Goal: Transaction & Acquisition: Subscribe to service/newsletter

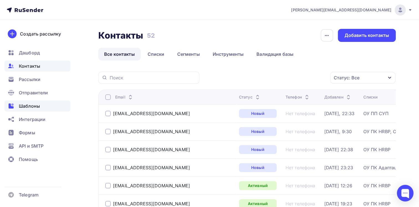
click at [34, 106] on span "Шаблоны" at bounding box center [29, 106] width 21 height 7
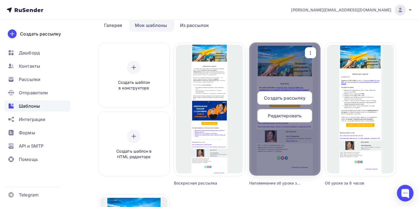
scroll to position [28, 0]
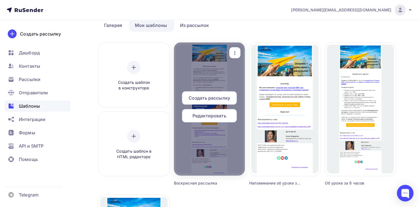
click at [236, 51] on icon "button" at bounding box center [235, 53] width 7 height 7
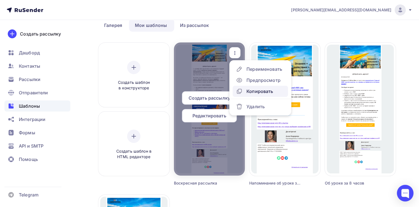
click at [254, 91] on div "Копировать" at bounding box center [260, 91] width 27 height 7
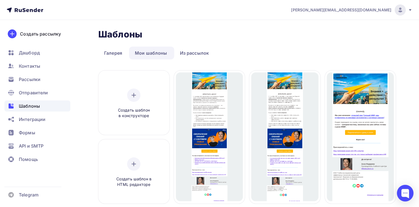
scroll to position [0, 0]
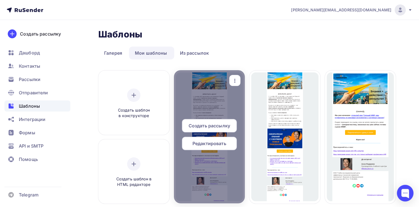
click at [204, 145] on span "Редактировать" at bounding box center [210, 143] width 34 height 7
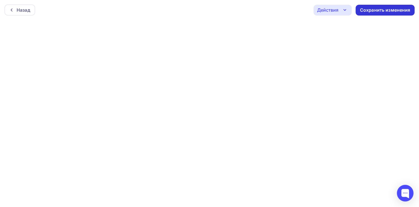
click at [379, 10] on div "Сохранить изменения" at bounding box center [385, 10] width 50 height 6
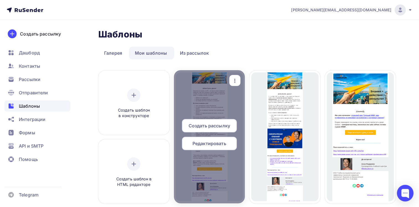
click at [235, 80] on icon "button" at bounding box center [235, 80] width 7 height 7
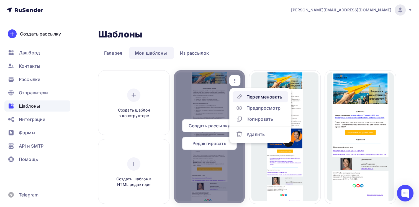
click at [254, 96] on div "Переименовать" at bounding box center [265, 96] width 36 height 7
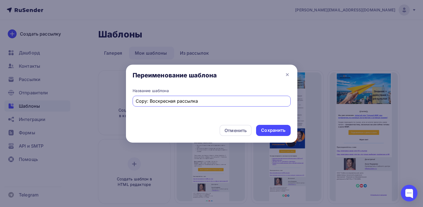
drag, startPoint x: 211, startPoint y: 100, endPoint x: 129, endPoint y: 101, distance: 82.3
click at [129, 101] on div "Название шаблона Copy: Воскресная рассылка" at bounding box center [212, 104] width 172 height 32
type input "[PERSON_NAME]"
click at [276, 130] on div "Сохранить" at bounding box center [273, 130] width 24 height 6
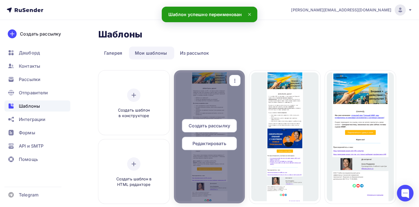
click at [200, 142] on span "Редактировать" at bounding box center [210, 143] width 34 height 7
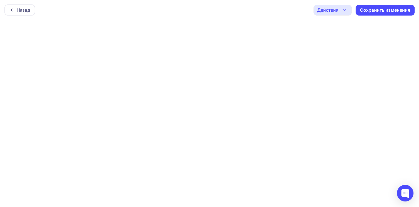
click at [347, 9] on icon "button" at bounding box center [345, 10] width 7 height 7
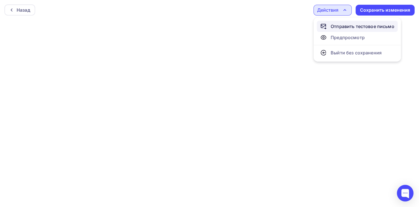
click at [346, 28] on div "Отправить тестовое письмо" at bounding box center [363, 26] width 64 height 7
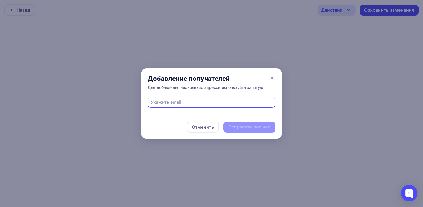
click at [249, 101] on input "text" at bounding box center [212, 102] width 122 height 7
type input "[PERSON_NAME][EMAIL_ADDRESS][DOMAIN_NAME]"
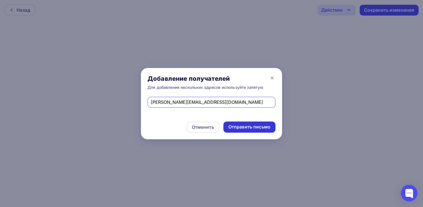
click at [242, 128] on div "Отправить письмо" at bounding box center [250, 127] width 42 height 6
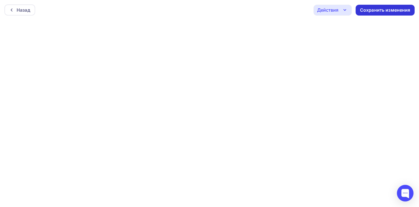
click at [373, 9] on div "Сохранить изменения" at bounding box center [385, 10] width 50 height 6
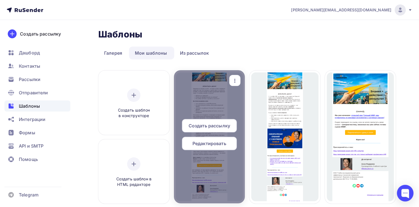
click at [211, 124] on span "Создать рассылку" at bounding box center [210, 125] width 42 height 7
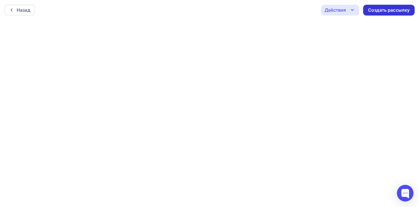
click at [385, 13] on div "Создать рассылку" at bounding box center [389, 10] width 42 height 6
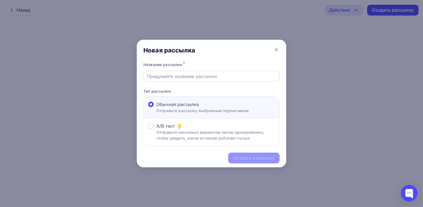
click at [241, 76] on input "text" at bounding box center [212, 76] width 130 height 7
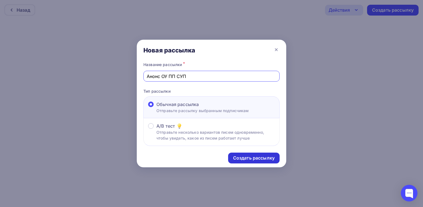
type input "Анонс ОУ ПП СУП"
click at [250, 157] on div "Создать рассылку" at bounding box center [254, 158] width 42 height 6
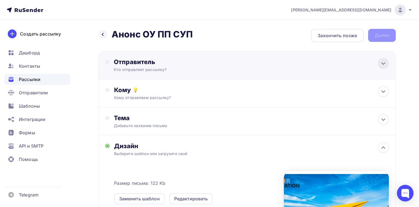
click at [385, 63] on icon at bounding box center [383, 63] width 7 height 7
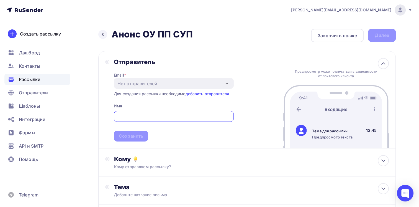
click at [146, 117] on input "text" at bounding box center [174, 116] width 114 height 7
type input "HR education"
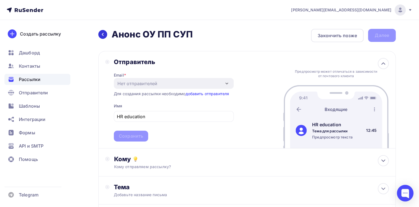
click at [101, 34] on icon at bounding box center [103, 34] width 4 height 4
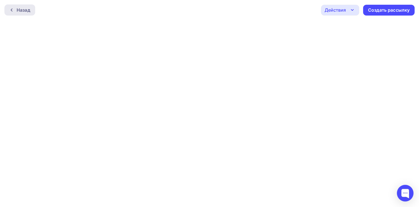
click at [20, 8] on div "Назад" at bounding box center [24, 10] width 14 height 7
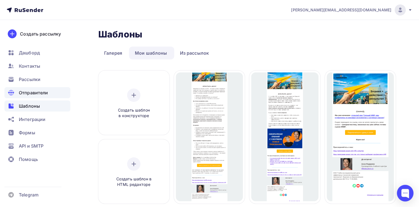
click at [32, 92] on span "Отправители" at bounding box center [33, 92] width 29 height 7
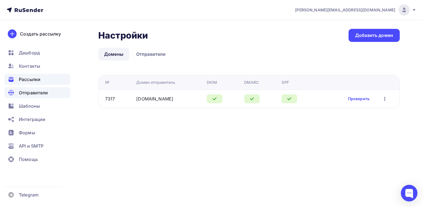
click at [32, 80] on span "Рассылки" at bounding box center [30, 79] width 22 height 7
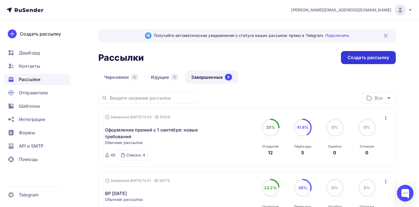
click at [364, 57] on div "Создать рассылку" at bounding box center [369, 57] width 42 height 6
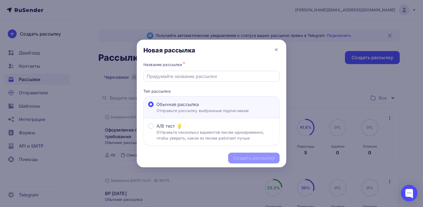
click at [236, 79] on div at bounding box center [212, 76] width 136 height 11
click at [183, 75] on input "text" at bounding box center [212, 76] width 130 height 7
type input "Анонс ОУ ПП СУП"
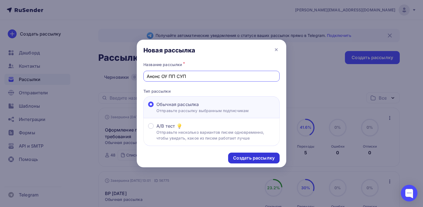
click at [253, 157] on div "Создать рассылку" at bounding box center [254, 158] width 42 height 6
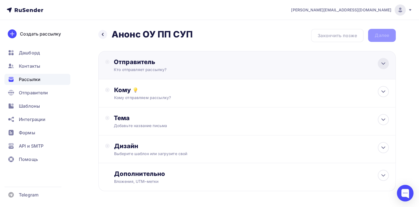
click at [382, 61] on icon at bounding box center [383, 63] width 7 height 7
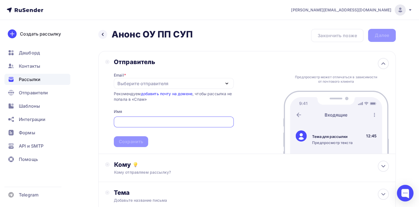
click at [229, 82] on icon "button" at bounding box center [227, 83] width 7 height 7
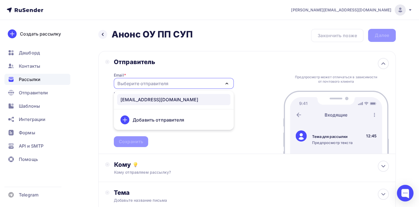
click at [179, 101] on div "[EMAIL_ADDRESS][DOMAIN_NAME]" at bounding box center [174, 99] width 107 height 7
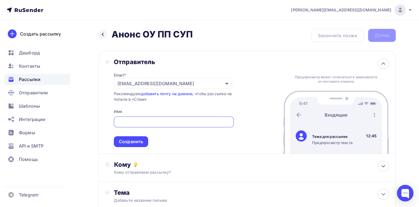
click at [162, 122] on input "text" at bounding box center [174, 122] width 114 height 7
type input "HR education"
click at [135, 142] on div "Сохранить" at bounding box center [131, 141] width 24 height 6
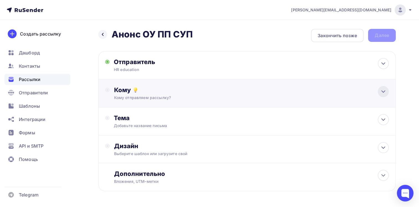
click at [385, 91] on icon at bounding box center [383, 91] width 7 height 7
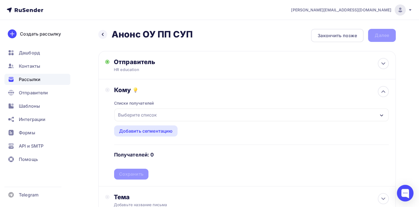
click at [382, 114] on icon "button" at bounding box center [382, 115] width 4 height 4
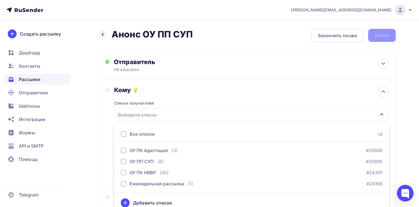
scroll to position [5, 0]
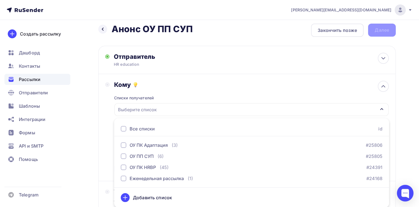
click at [123, 129] on div at bounding box center [124, 129] width 6 height 6
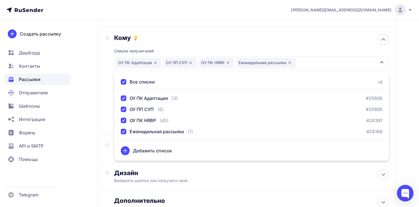
scroll to position [61, 0]
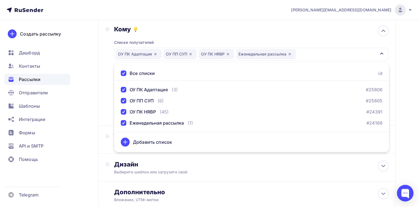
click at [108, 88] on div "Кому Списки получателей ОУ ПК Адаптация ОУ ПП СУП ОУ ПК HRBP Еженедельная рассы…" at bounding box center [247, 71] width 284 height 93
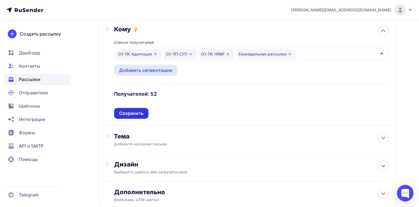
click at [127, 114] on div "Сохранить" at bounding box center [131, 113] width 24 height 6
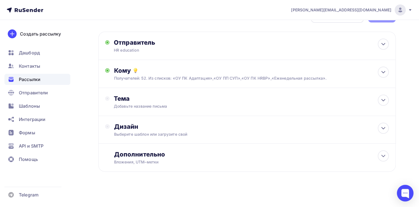
scroll to position [19, 0]
click at [385, 96] on div at bounding box center [383, 100] width 11 height 11
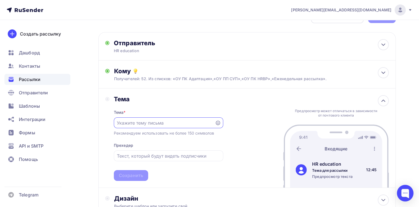
scroll to position [0, 0]
click at [163, 121] on input "text" at bounding box center [164, 122] width 95 height 7
paste input "Открытые уроки для будущих и начинающих HR"
type input "Открытые уроки для будущих и начинающих HR 08 и [DATE] 19.00 Мск"
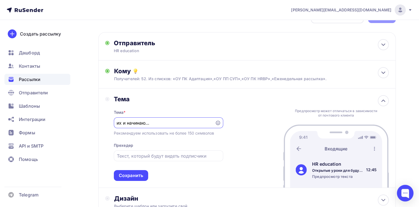
scroll to position [0, 0]
drag, startPoint x: 212, startPoint y: 122, endPoint x: 194, endPoint y: 121, distance: 18.0
click at [194, 121] on div "Открытые уроки для будущих и начинающих HR 08 и [DATE] 19.00 Мск" at bounding box center [168, 122] width 109 height 11
click at [157, 122] on input "Открытые уроки для будущих и начинающих HR 08 и [DATE] 19.00 Мск" at bounding box center [164, 122] width 95 height 7
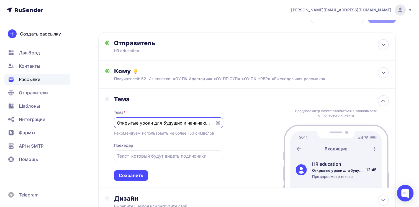
click at [157, 122] on input "Открытые уроки для будущих и начинающих HR 08 и [DATE] 19.00 Мск" at bounding box center [164, 122] width 95 height 7
click at [144, 156] on input "text" at bounding box center [168, 155] width 103 height 7
paste input "Открытые уроки для будущих и начинающих HR 08 и [DATE] 19.00 Мск"
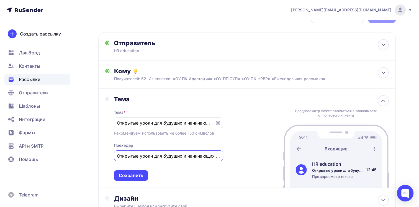
scroll to position [0, 65]
drag, startPoint x: 159, startPoint y: 155, endPoint x: 230, endPoint y: 155, distance: 70.4
click at [230, 155] on div "[PERSON_NAME] * Открытые уроки для будущих и начинающих HR 08 и [DATE] 19.00 Мс…" at bounding box center [247, 137] width 298 height 99
click at [120, 154] on input "Открытые уроки для будущих и начинающих HR" at bounding box center [168, 155] width 103 height 7
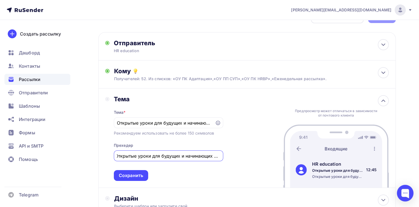
scroll to position [0, 0]
paste input "08 и [DATE] 19.00 Мск"
type input "08 и [DATE] 19.00 (Мск) открытые уроки для будущих и начинающих HR"
click at [131, 177] on div "Сохранить" at bounding box center [131, 175] width 24 height 6
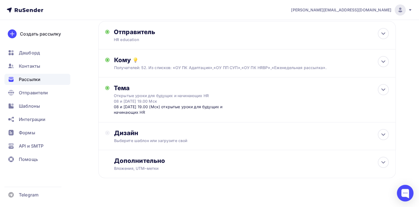
scroll to position [36, 0]
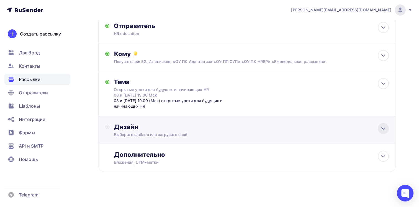
click at [382, 128] on icon at bounding box center [383, 128] width 3 height 2
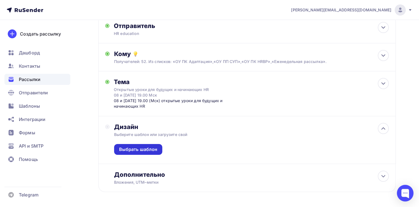
click at [137, 149] on div "Выбрать шаблон" at bounding box center [138, 149] width 39 height 6
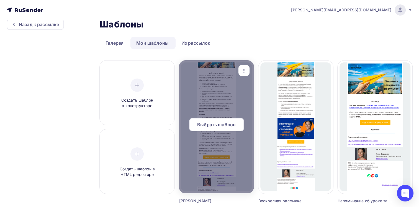
scroll to position [28, 0]
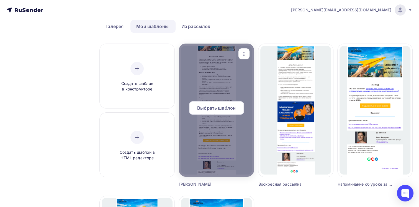
click at [217, 105] on span "Выбрать шаблон" at bounding box center [216, 107] width 39 height 7
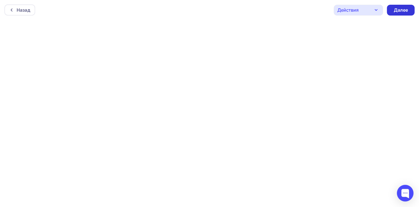
click at [399, 11] on div "Далее" at bounding box center [401, 10] width 14 height 6
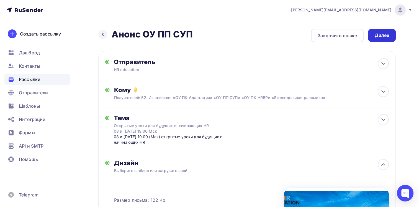
click at [382, 35] on div "Далее" at bounding box center [382, 35] width 14 height 6
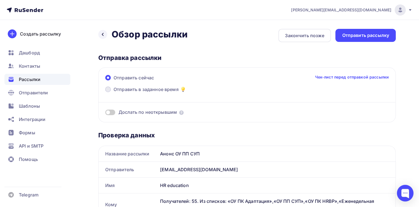
click at [108, 89] on span at bounding box center [108, 89] width 6 height 6
click at [114, 93] on input "Отправить в заданное время" at bounding box center [114, 93] width 0 height 0
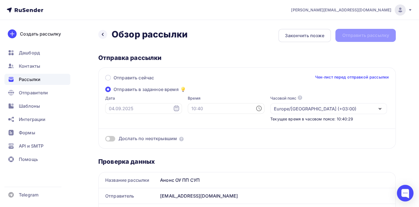
click at [173, 108] on icon at bounding box center [176, 108] width 7 height 7
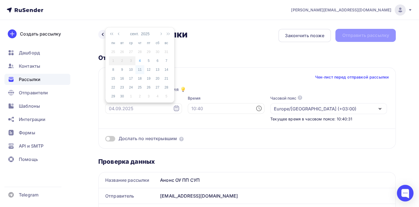
click at [137, 61] on div "4" at bounding box center [140, 60] width 9 height 5
type input "[DATE]"
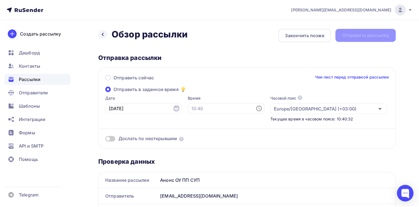
click at [256, 109] on icon at bounding box center [259, 108] width 7 height 7
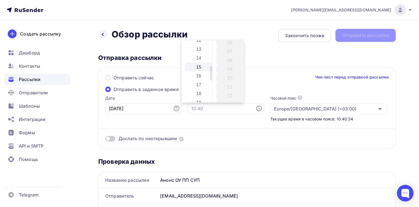
scroll to position [83, 0]
click at [198, 68] on li "12" at bounding box center [199, 67] width 29 height 9
type input "12:00"
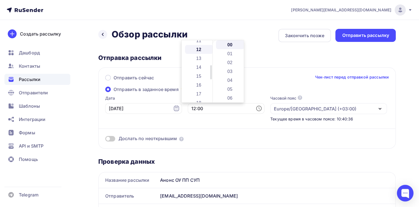
scroll to position [106, 0]
click at [229, 44] on li "00" at bounding box center [230, 44] width 29 height 9
click at [206, 122] on div "Дослать по неоткрывшим" at bounding box center [247, 132] width 284 height 20
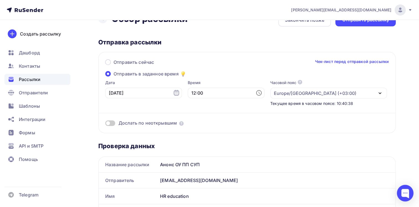
scroll to position [28, 0]
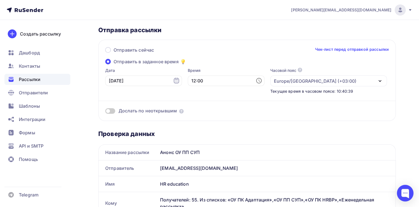
click at [113, 110] on span at bounding box center [110, 111] width 10 height 6
click at [105, 112] on input "checkbox" at bounding box center [105, 112] width 0 height 0
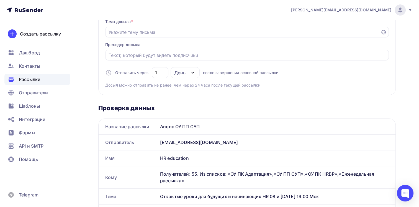
scroll to position [194, 0]
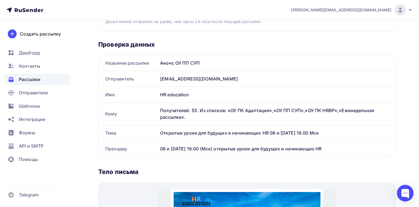
drag, startPoint x: 161, startPoint y: 132, endPoint x: 336, endPoint y: 132, distance: 175.4
click at [336, 132] on div "Открытые уроки для будущих и начинающих HR 08 и [DATE] 19.00 Мск" at bounding box center [277, 133] width 238 height 16
copy div "Открытые уроки для будущих и начинающих HR 08 и [DATE] 19.00 Мск"
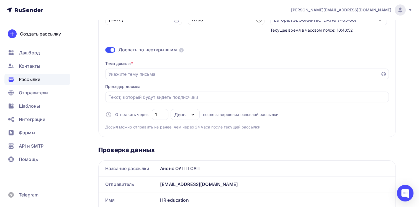
scroll to position [83, 0]
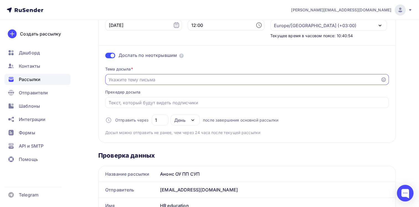
click at [155, 79] on input "Отправить в заданное время" at bounding box center [243, 79] width 269 height 7
paste input "Открытые уроки для будущих и начинающих HR 08 и [DATE] 19.00 Мск"
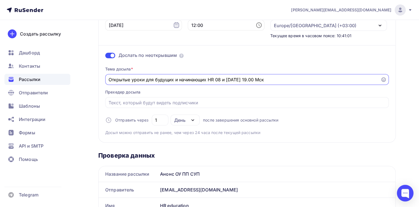
drag, startPoint x: 145, startPoint y: 80, endPoint x: 293, endPoint y: 79, distance: 147.2
click at [293, 79] on input "Открытые уроки для будущих и начинающих HR 08 и [DATE] 19.00 Мск" at bounding box center [243, 79] width 269 height 7
type input "Открытые уроки курс проф.переподготовки "Специалист по управлению персоналом""
click at [99, 118] on div "Отправить сейчас Чек-лист перед отправкой рассылки Отправить в заданное время Д…" at bounding box center [247, 63] width 298 height 158
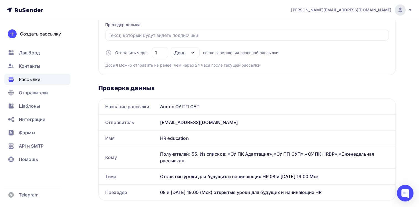
scroll to position [166, 0]
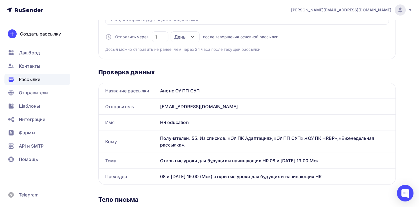
drag, startPoint x: 160, startPoint y: 175, endPoint x: 336, endPoint y: 175, distance: 176.5
click at [336, 175] on div "08 и [DATE] 19.00 (Мск) открытые уроки для будущих и начинающих HR" at bounding box center [277, 176] width 238 height 16
copy div "08 и [DATE] 19.00 (Мск) открытые уроки для будущих и начинающих HR"
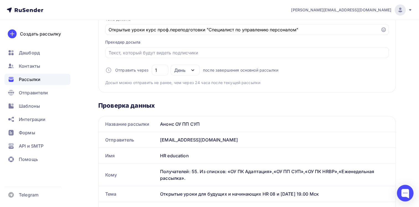
scroll to position [83, 0]
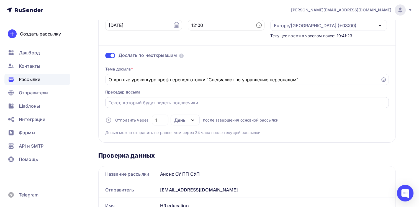
click at [123, 102] on input "Отправить в заданное время" at bounding box center [247, 102] width 277 height 7
paste input "08 и [DATE] 19.00 (Мск) открытые уроки для будущих и начинающих HR"
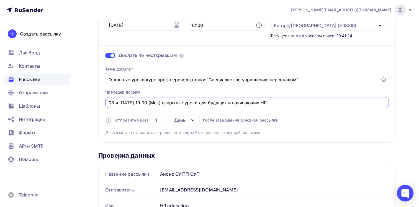
type input "08 и [DATE] 19.00 (Мск) открытые уроки для будущих и начинающих HR"
click at [99, 109] on div "Отправить сейчас Чек-лист перед отправкой рассылки Отправить в заданное время Д…" at bounding box center [247, 63] width 298 height 158
click at [195, 121] on icon "button" at bounding box center [193, 120] width 7 height 7
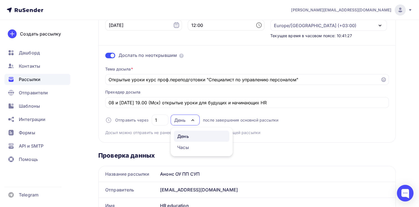
click at [195, 118] on icon "button" at bounding box center [193, 120] width 7 height 7
click at [96, 144] on div "Назад Обзор рассылки Обзор рассылки Закончить позже Отправить рассылку Отправка…" at bounding box center [209, 209] width 419 height 545
click at [155, 79] on input "Открытые уроки курс проф.переподготовки "Специалист по управлению персоналом"" at bounding box center [243, 79] width 269 height 7
type input "Открытые уроки курса проф.переподготовки "Специалист по управлению персоналом""
click at [96, 137] on div "Назад Обзор рассылки Обзор рассылки Закончить позже Отправить рассылку Отправка…" at bounding box center [209, 209] width 419 height 545
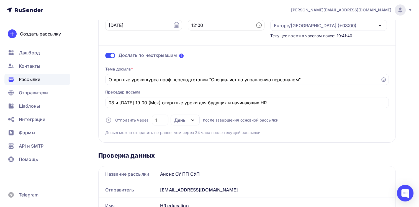
click at [181, 55] on icon at bounding box center [181, 55] width 4 height 4
click at [90, 151] on div "Назад Обзор рассылки Обзор рассылки Закончить позже Отправить рассылку Отправка…" at bounding box center [209, 209] width 419 height 545
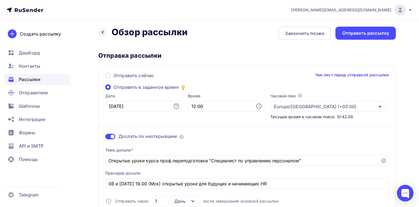
scroll to position [0, 0]
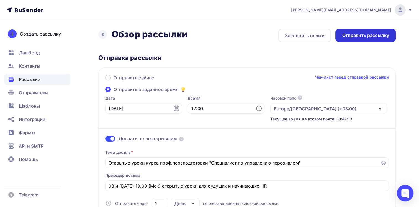
click at [362, 34] on div "Отправить рассылку" at bounding box center [365, 35] width 47 height 6
